Goal: Information Seeking & Learning: Learn about a topic

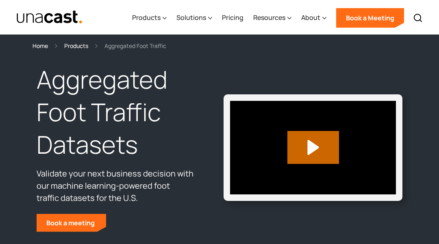
click at [41, 41] on section "Home Products Aggregated Foot Traffic" at bounding box center [219, 43] width 439 height 16
